Goal: Connect with others: Establish contact or relationships with other users

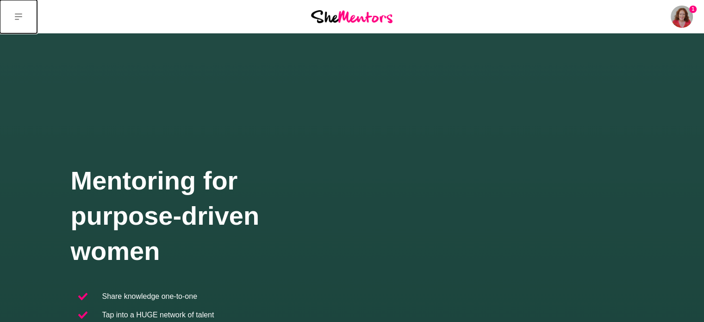
click at [17, 15] on icon at bounding box center [18, 16] width 7 height 7
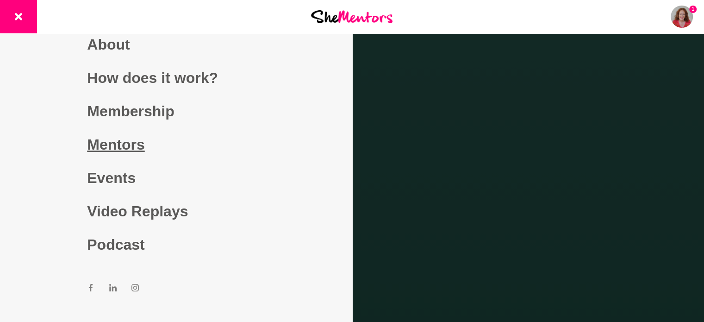
click at [124, 151] on link "Mentors" at bounding box center [176, 144] width 178 height 33
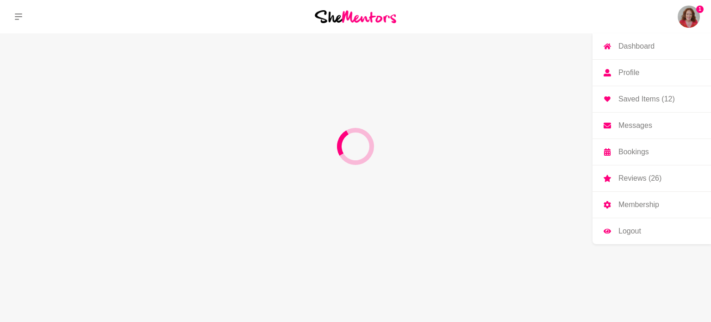
click at [629, 122] on p "Messages" at bounding box center [635, 125] width 34 height 7
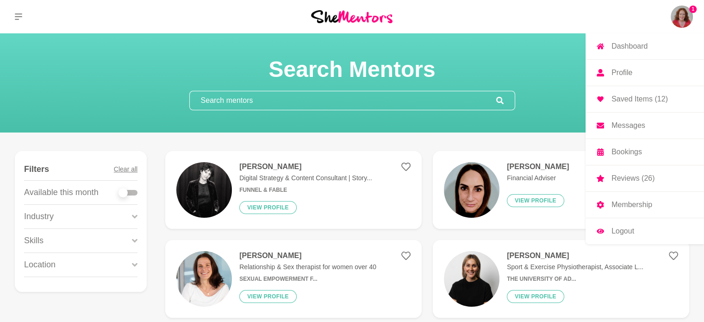
click at [629, 122] on p "Messages" at bounding box center [628, 125] width 34 height 7
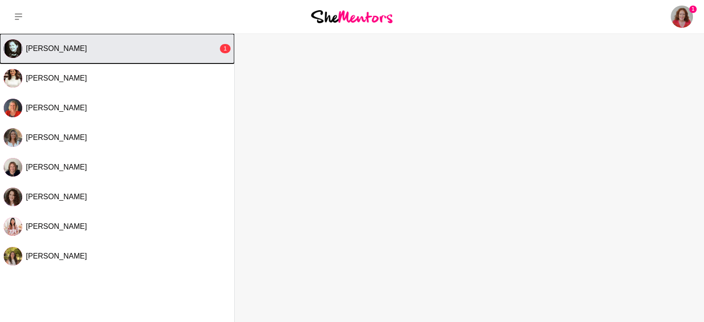
click at [42, 43] on button "Paula Kerslake 1" at bounding box center [117, 49] width 234 height 30
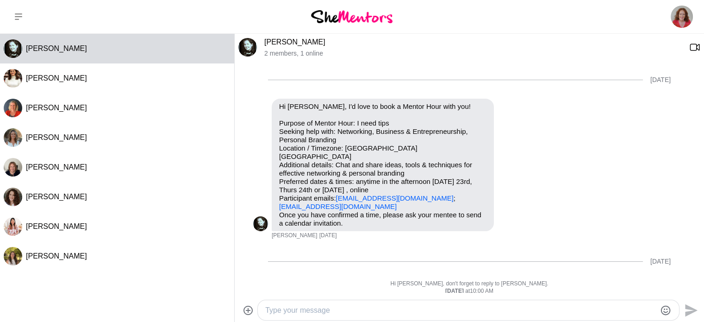
scroll to position [342, 0]
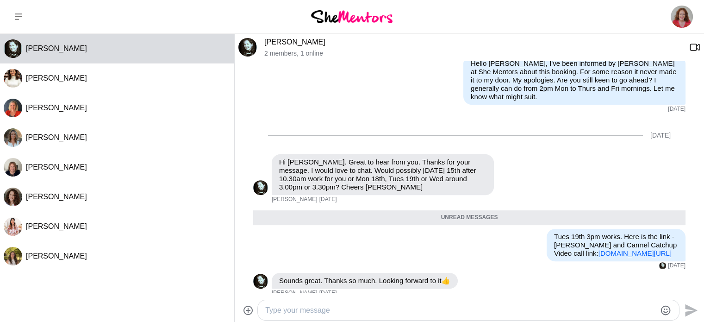
click at [245, 45] on img at bounding box center [247, 47] width 19 height 19
click at [294, 40] on link "[PERSON_NAME]" at bounding box center [294, 42] width 61 height 8
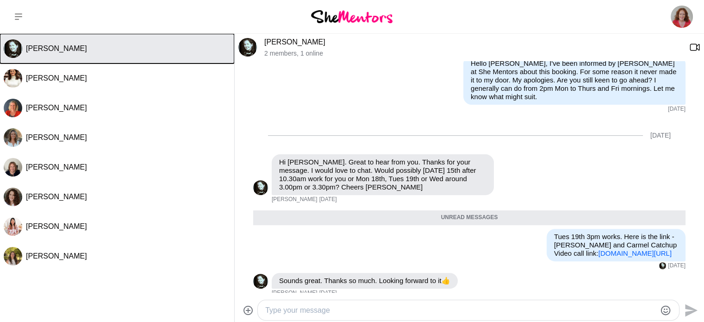
click at [52, 52] on span "[PERSON_NAME]" at bounding box center [56, 48] width 61 height 8
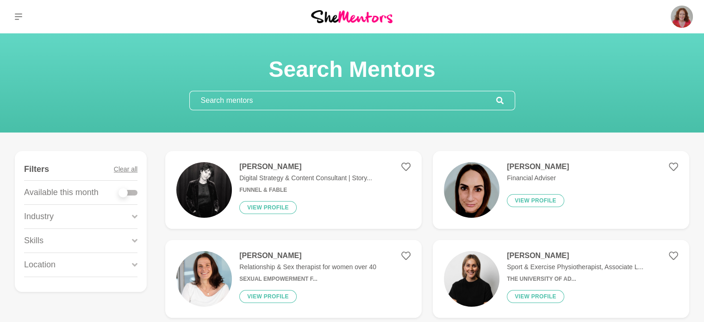
click at [205, 99] on input "text" at bounding box center [343, 100] width 306 height 19
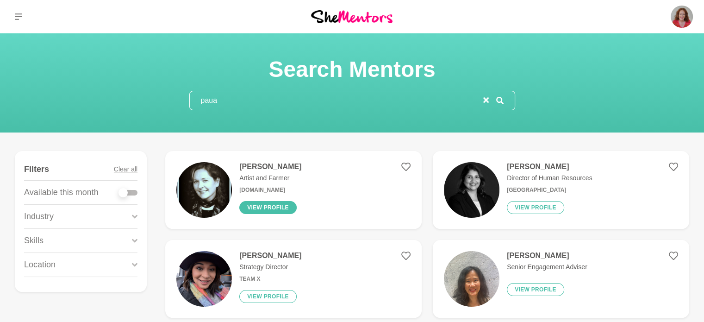
type input "paua"
click at [260, 210] on button "View profile" at bounding box center [267, 207] width 57 height 13
click at [277, 205] on button "View profile" at bounding box center [267, 207] width 57 height 13
click at [204, 181] on img at bounding box center [204, 190] width 56 height 56
click at [283, 206] on button "View profile" at bounding box center [267, 207] width 57 height 13
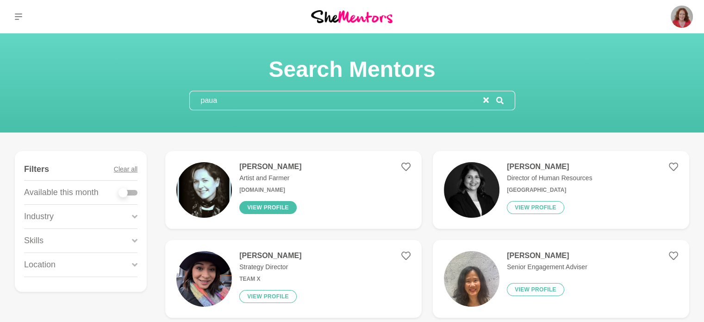
click at [271, 208] on button "View profile" at bounding box center [267, 207] width 57 height 13
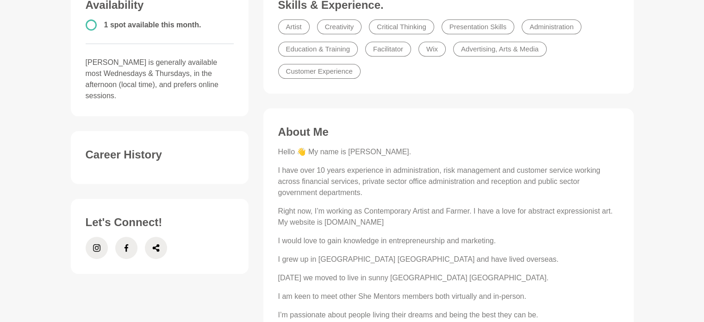
scroll to position [31, 0]
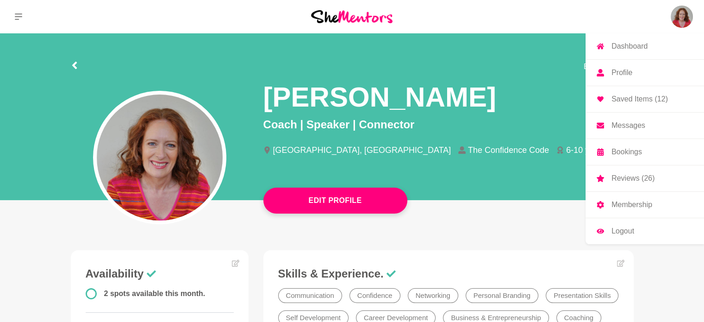
click at [643, 124] on p "Messages" at bounding box center [628, 125] width 34 height 7
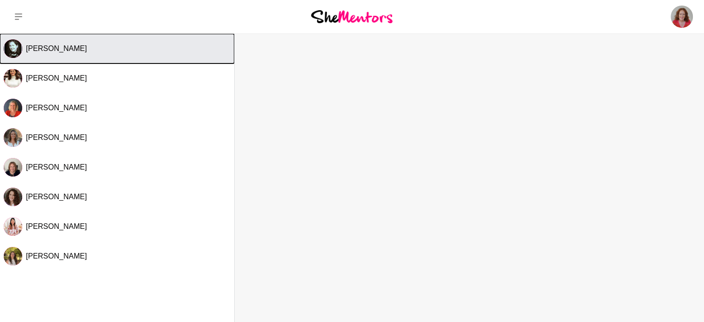
click at [71, 48] on span "[PERSON_NAME]" at bounding box center [56, 48] width 61 height 8
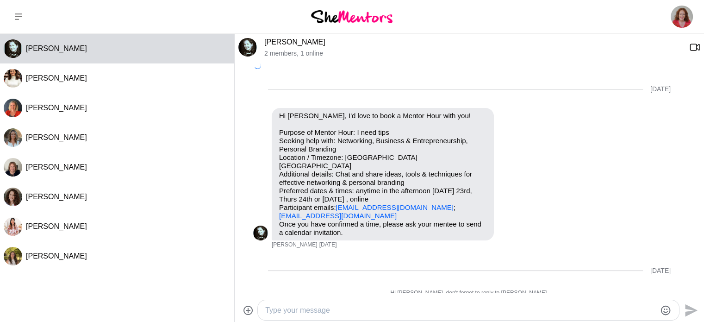
scroll to position [320, 0]
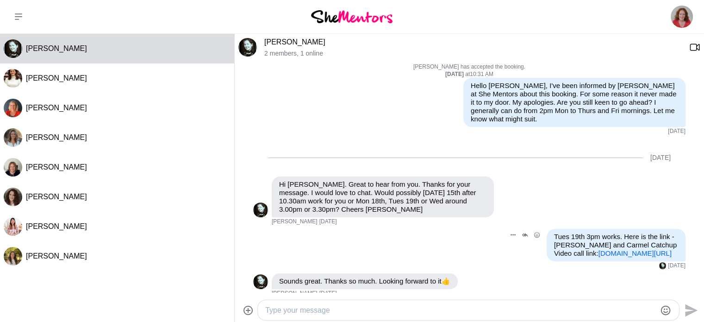
click at [624, 249] on link "meet.google.com/thi-rzds-pnc" at bounding box center [634, 253] width 73 height 8
